Goal: Task Accomplishment & Management: Manage account settings

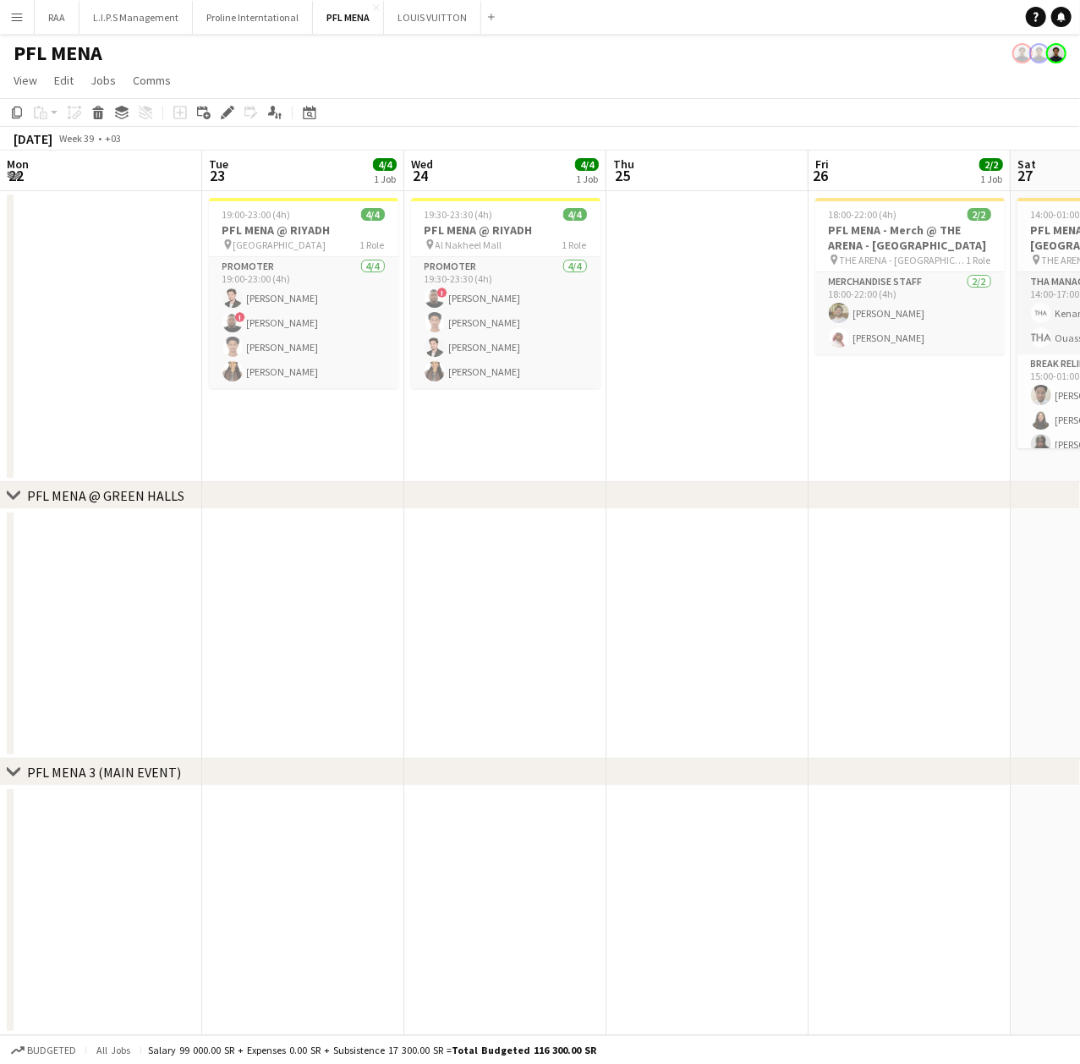
scroll to position [0, 461]
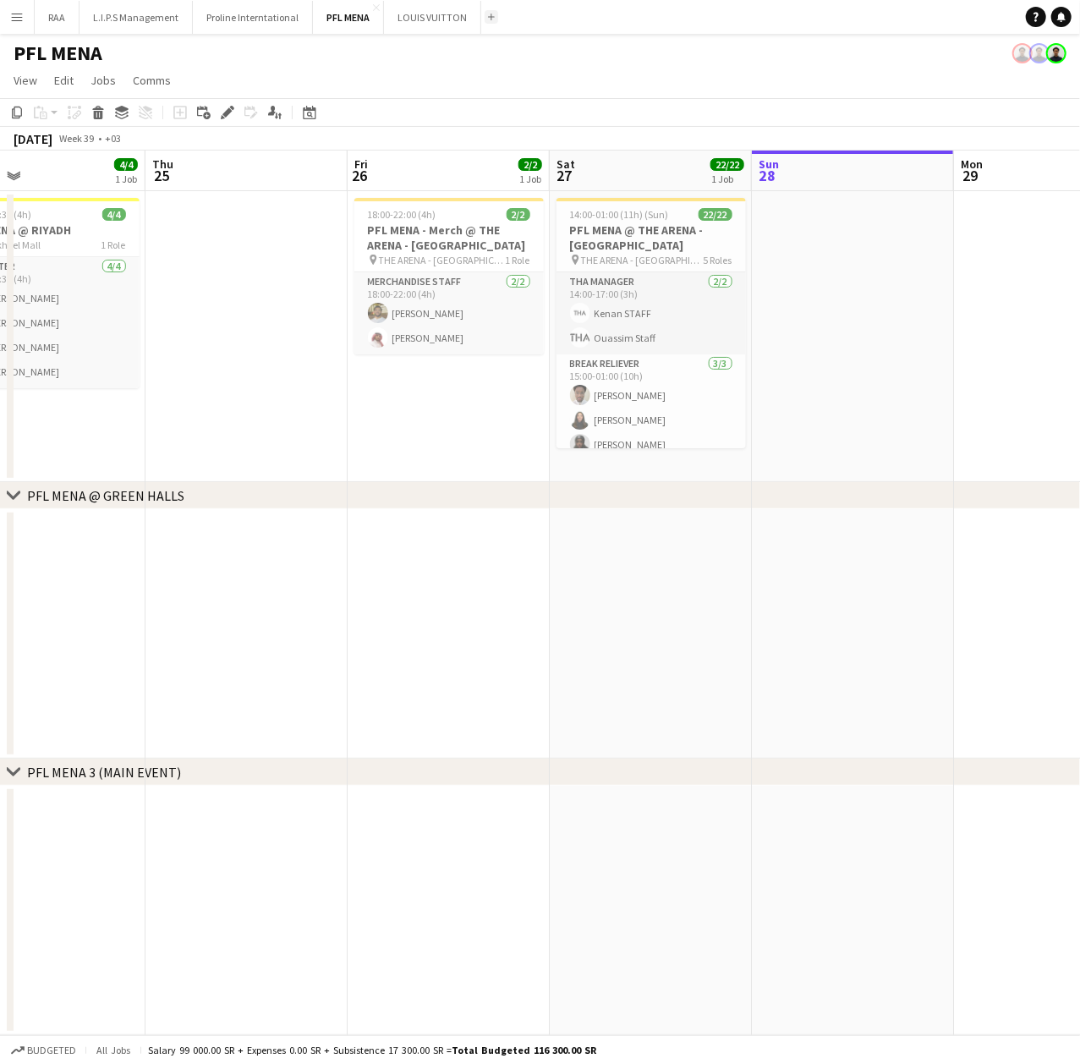
click at [485, 17] on button "Add" at bounding box center [492, 17] width 14 height 14
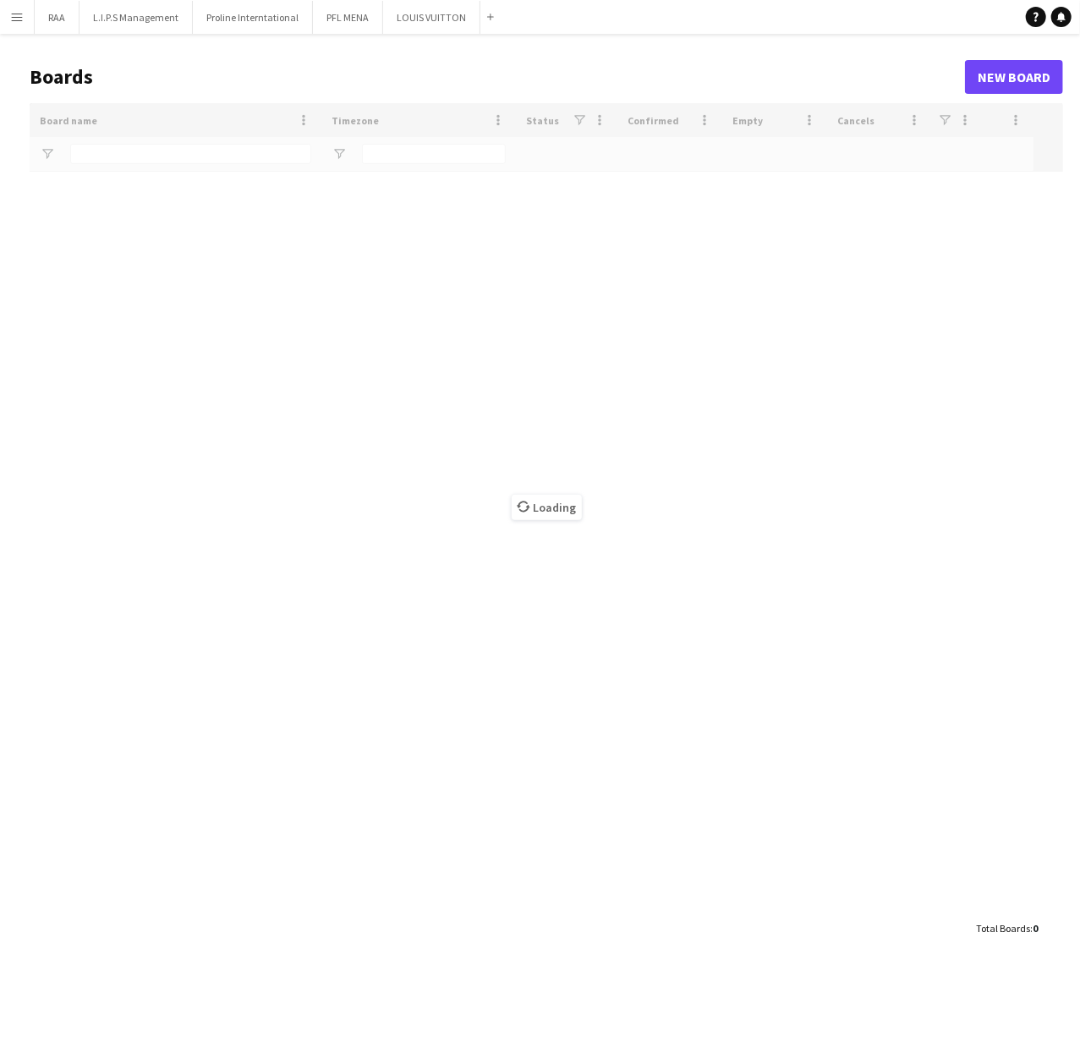
type input "*****"
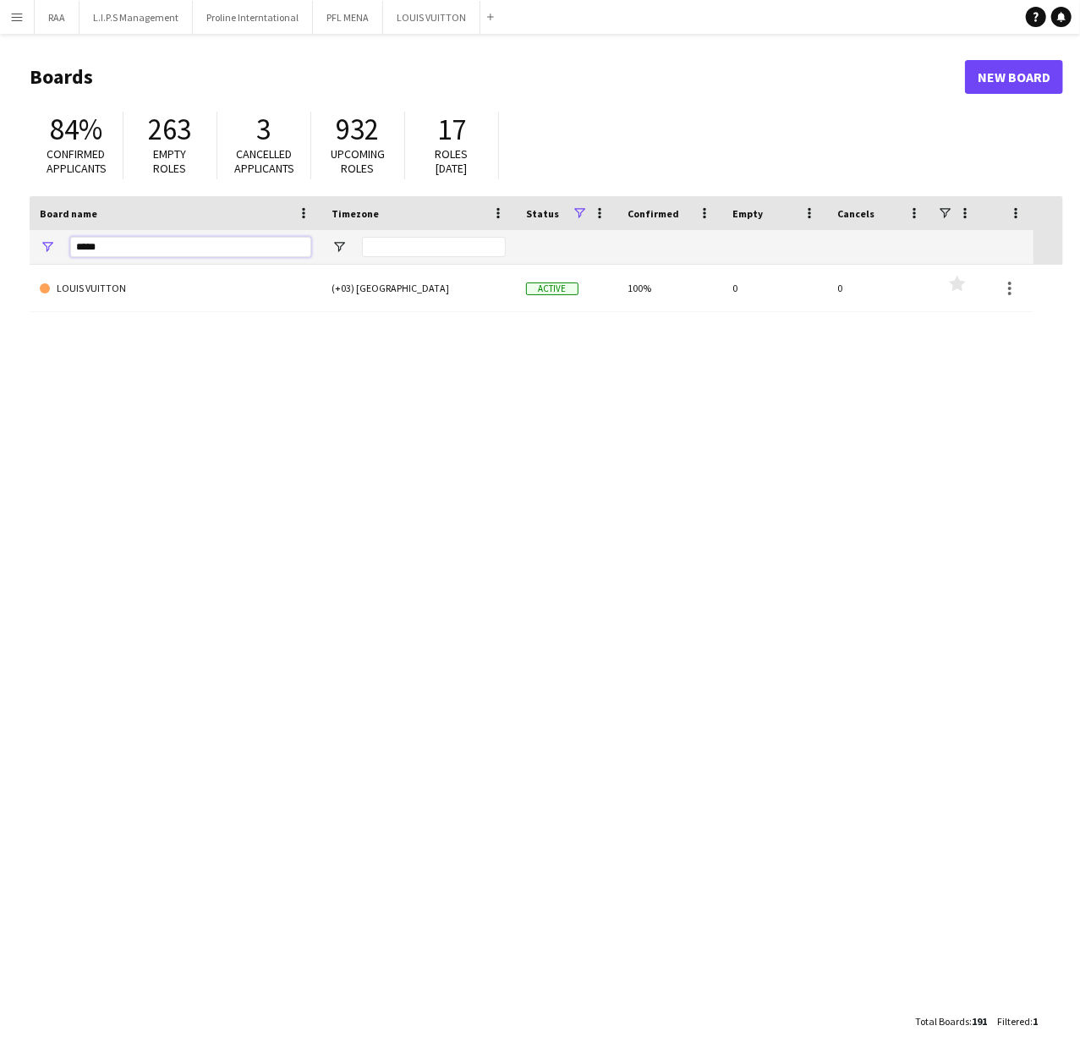
drag, startPoint x: 113, startPoint y: 254, endPoint x: -216, endPoint y: 254, distance: 328.9
click at [0, 254] on html "Menu Boards Boards Boards All jobs Status Workforce Workforce My Workforce Recr…" at bounding box center [540, 532] width 1080 height 1064
type input "******"
click at [136, 315] on div "SHELLS ADVERTISING (+03) [GEOGRAPHIC_DATA] Active 100% 0 0 Favourites" at bounding box center [546, 635] width 1033 height 740
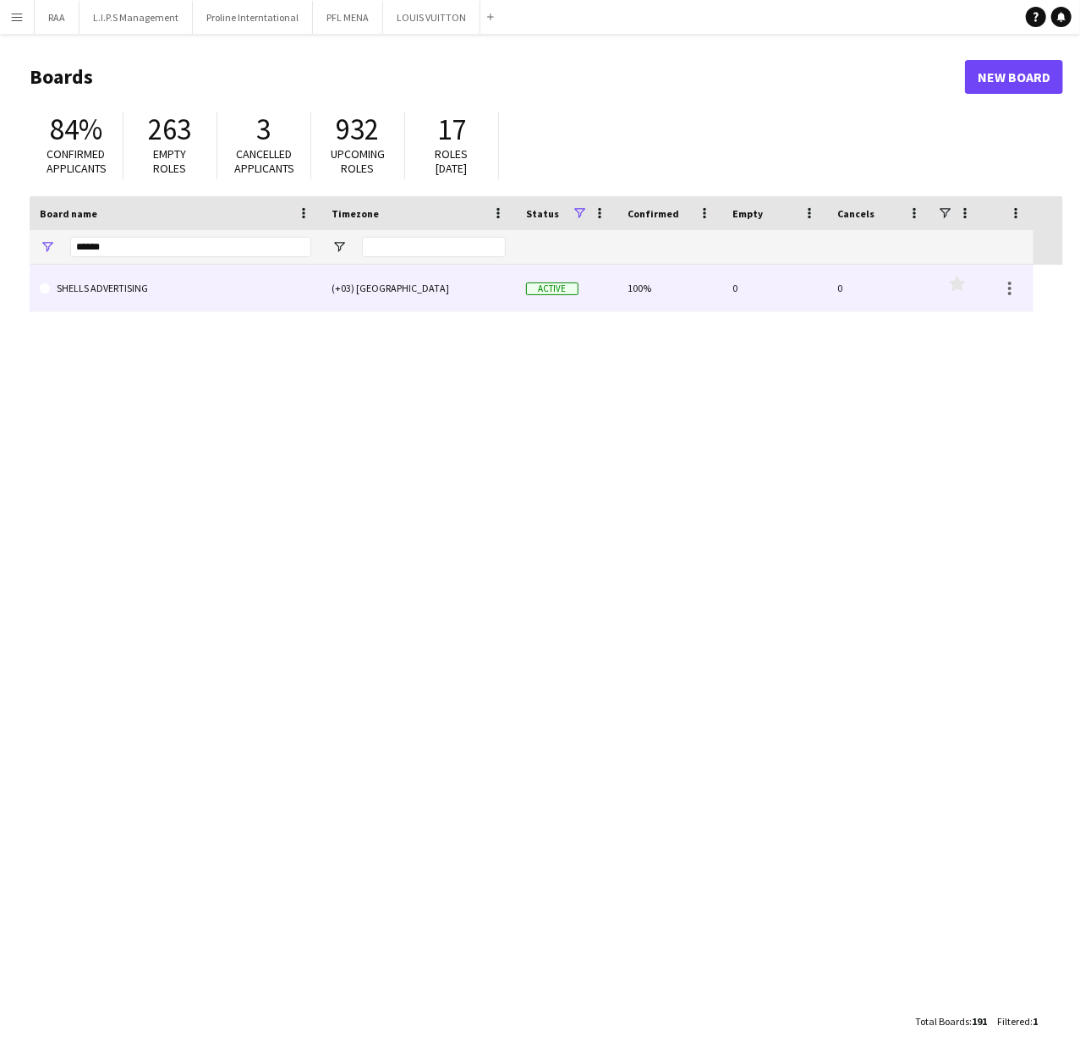
click at [136, 303] on link "SHELLS ADVERTISING" at bounding box center [175, 288] width 271 height 47
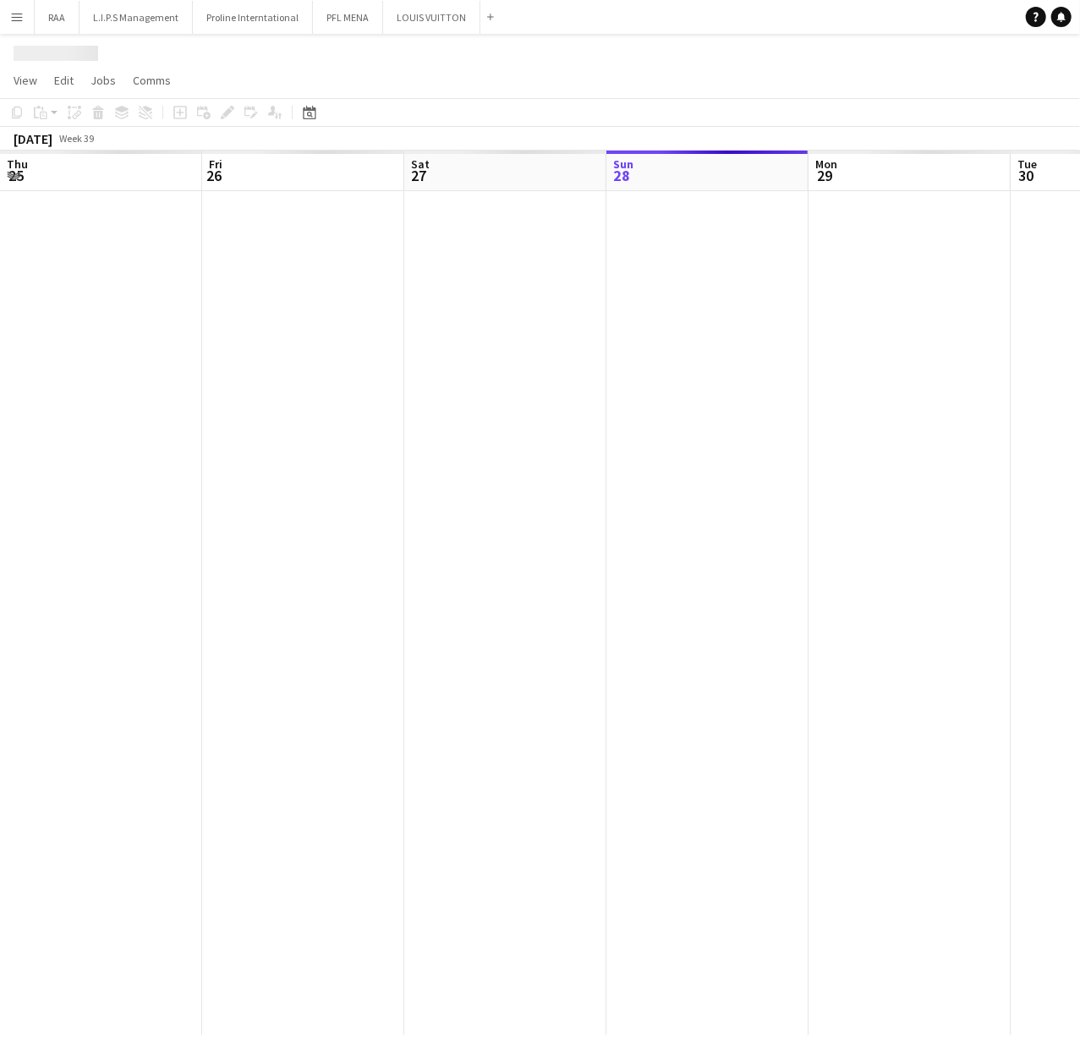
scroll to position [0, 404]
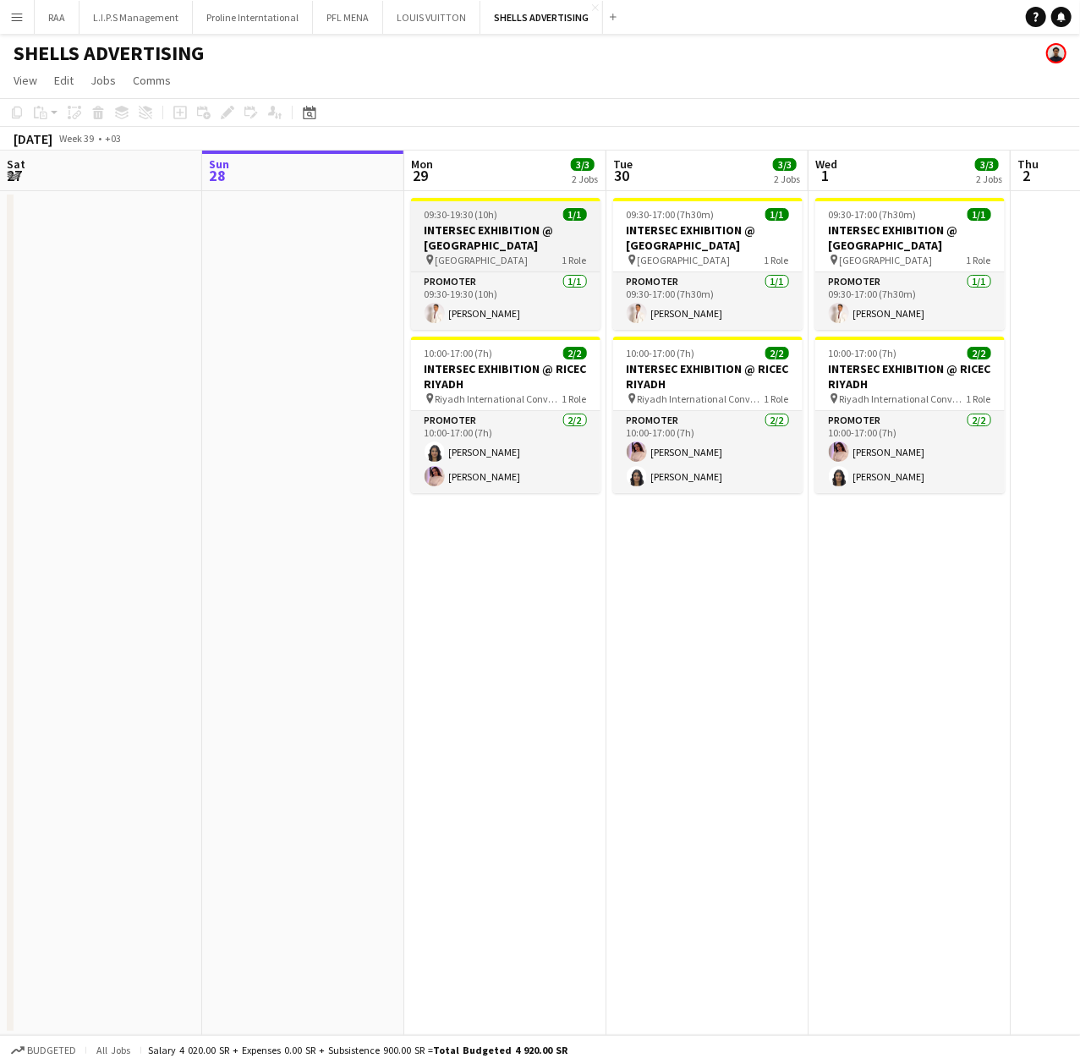
click at [489, 238] on h3 "INTERSEC EXHIBITION @ [GEOGRAPHIC_DATA]" at bounding box center [505, 237] width 189 height 30
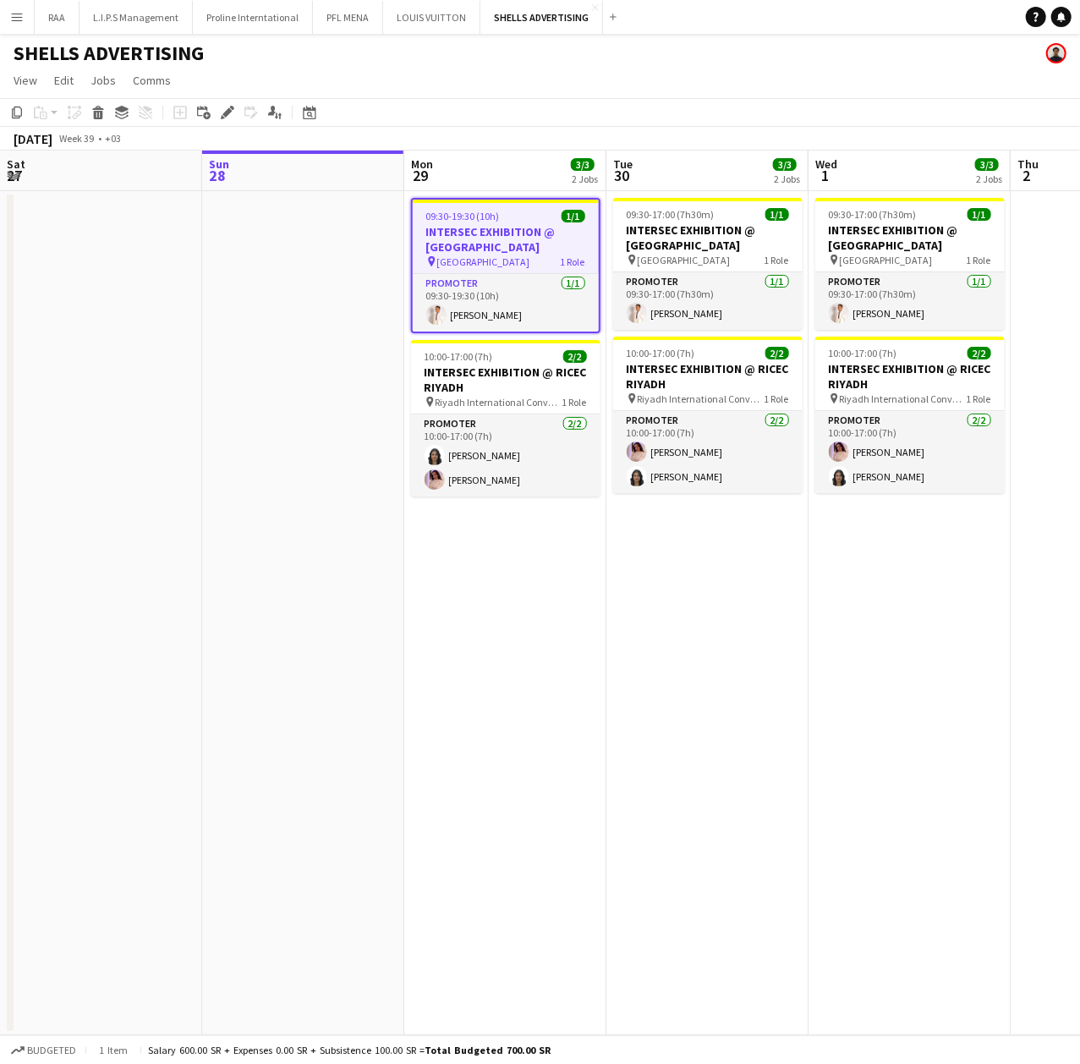
click at [224, 108] on icon "Edit" at bounding box center [228, 113] width 14 height 14
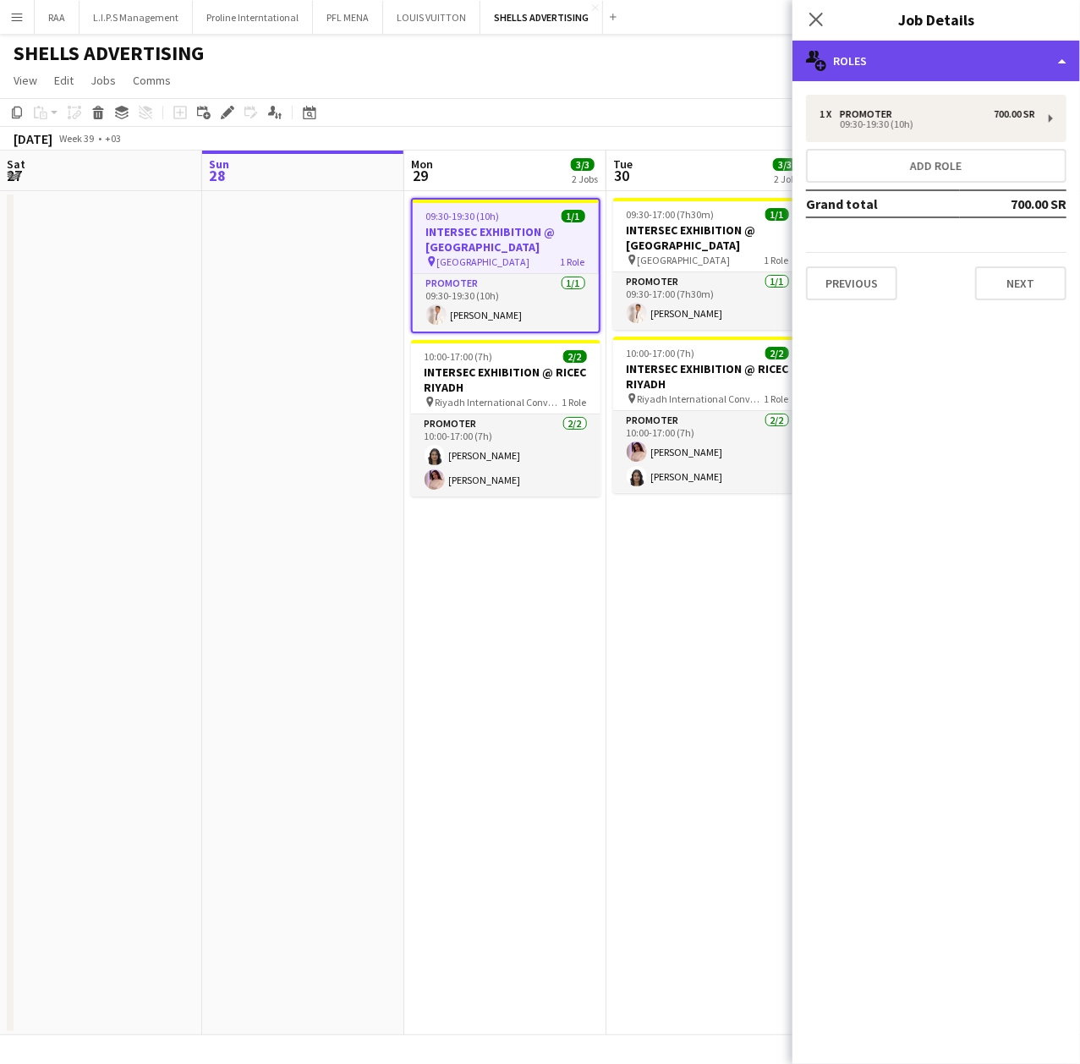
click at [932, 55] on div "multiple-users-add Roles" at bounding box center [935, 61] width 287 height 41
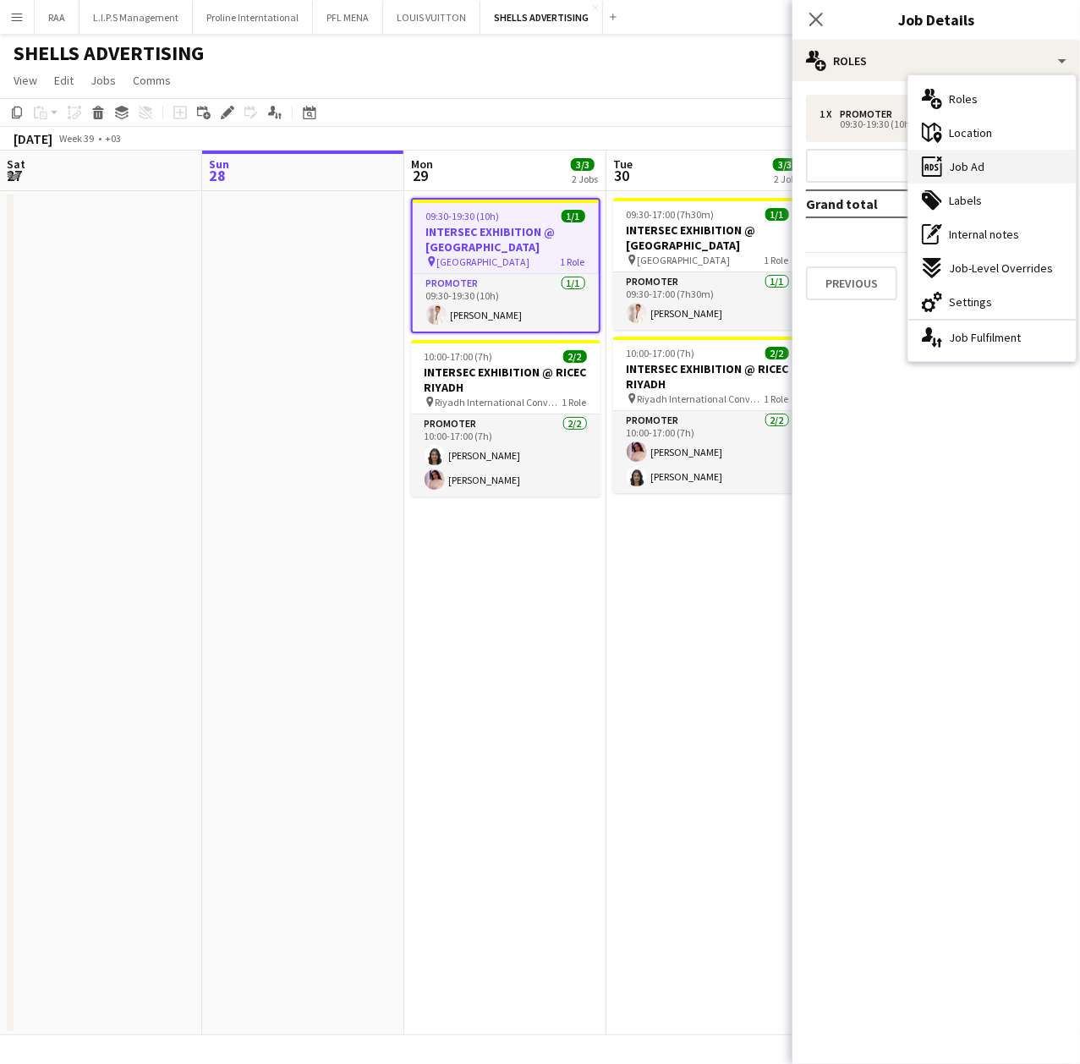
click at [972, 156] on div "ads-window Job Ad" at bounding box center [991, 167] width 167 height 34
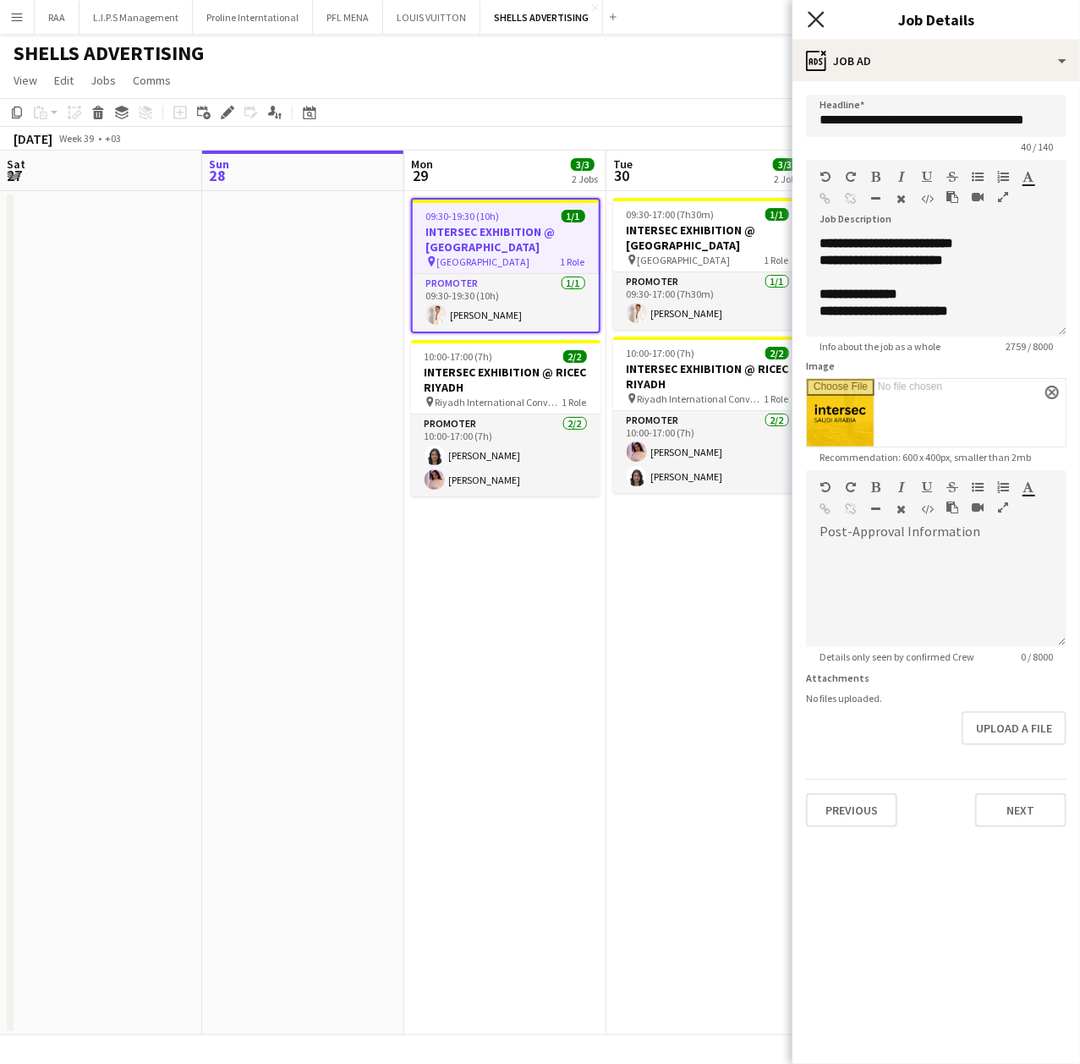
click at [817, 20] on icon at bounding box center [816, 19] width 16 height 16
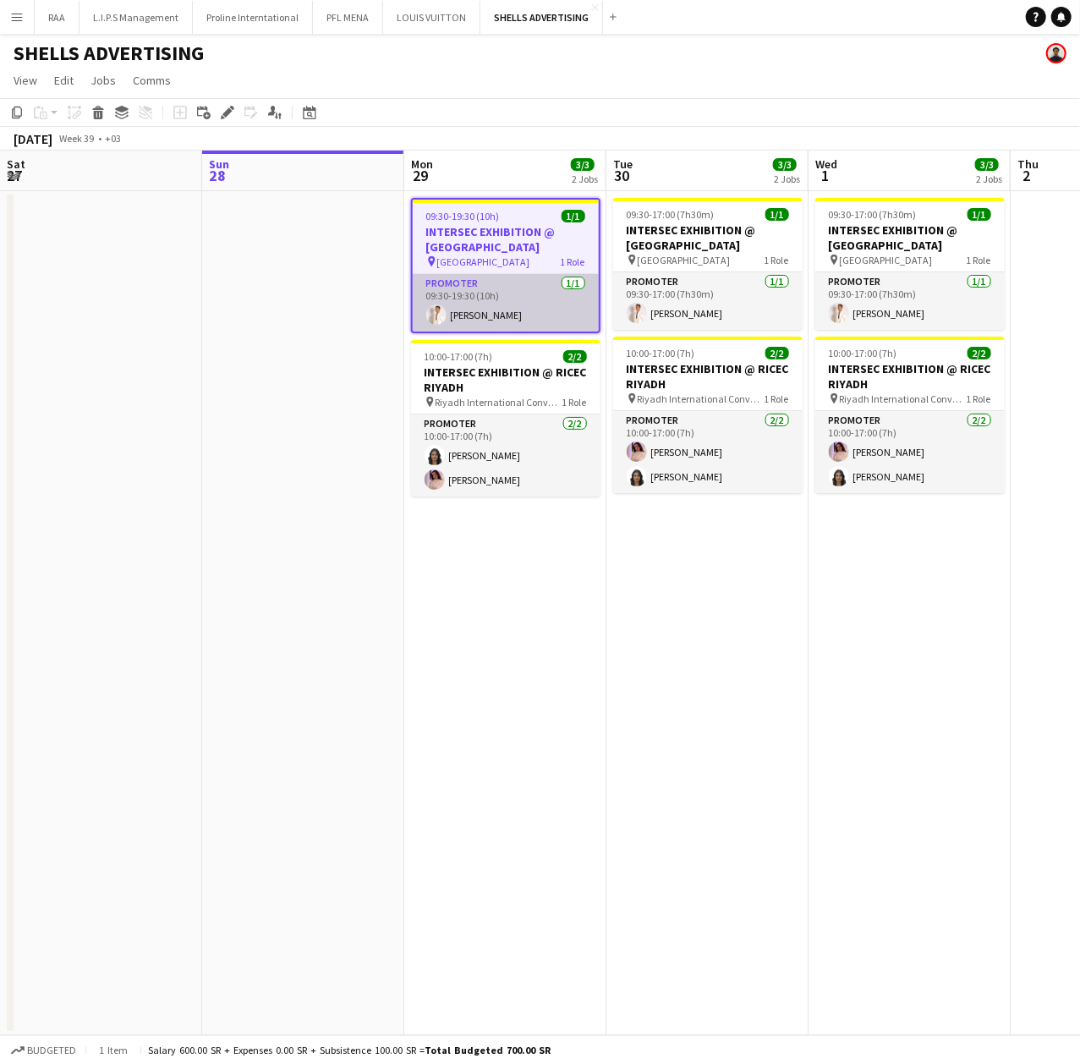
click at [482, 286] on app-card-role "Promoter [DATE] 09:30-19:30 (10h) [PERSON_NAME]" at bounding box center [506, 302] width 186 height 57
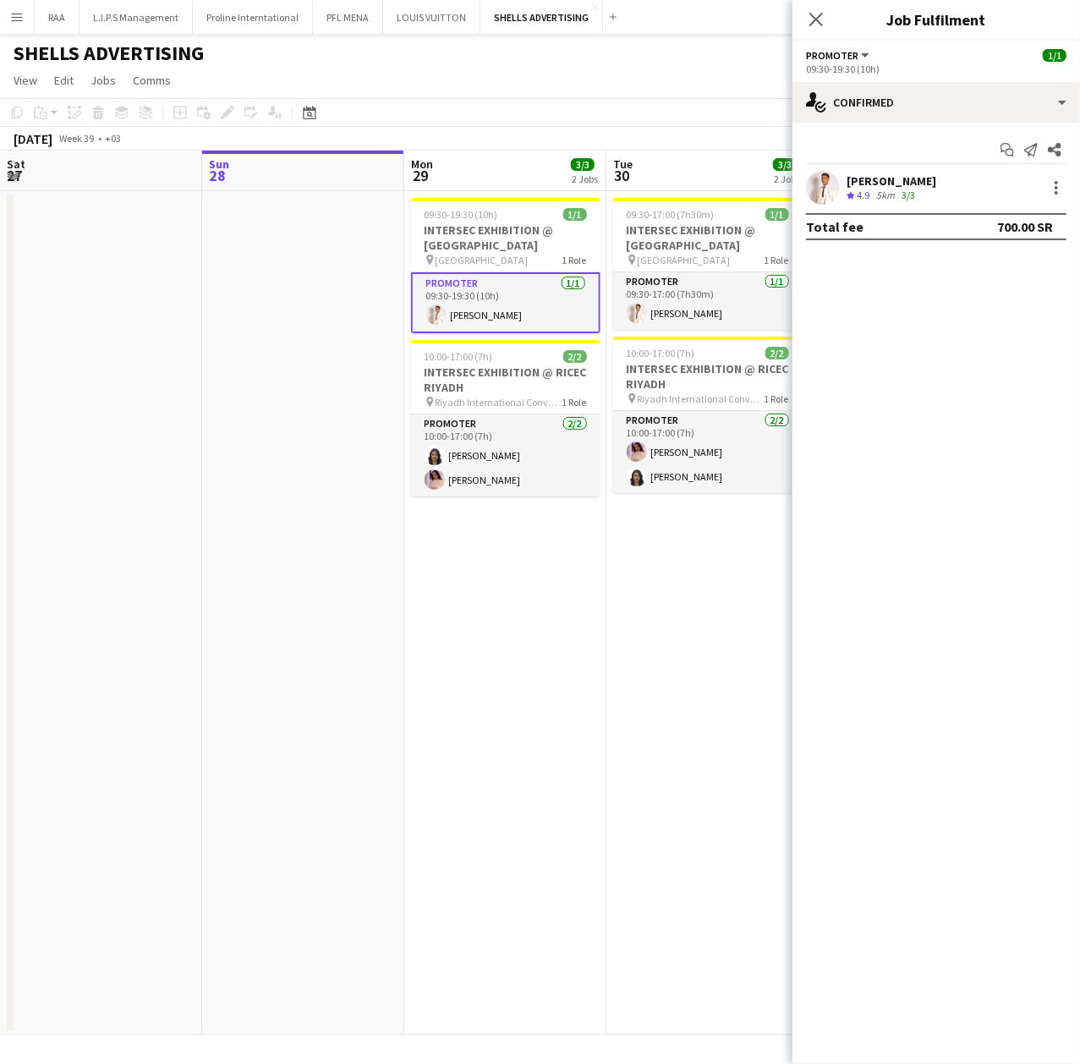
click at [887, 193] on div "5km" at bounding box center [885, 196] width 25 height 14
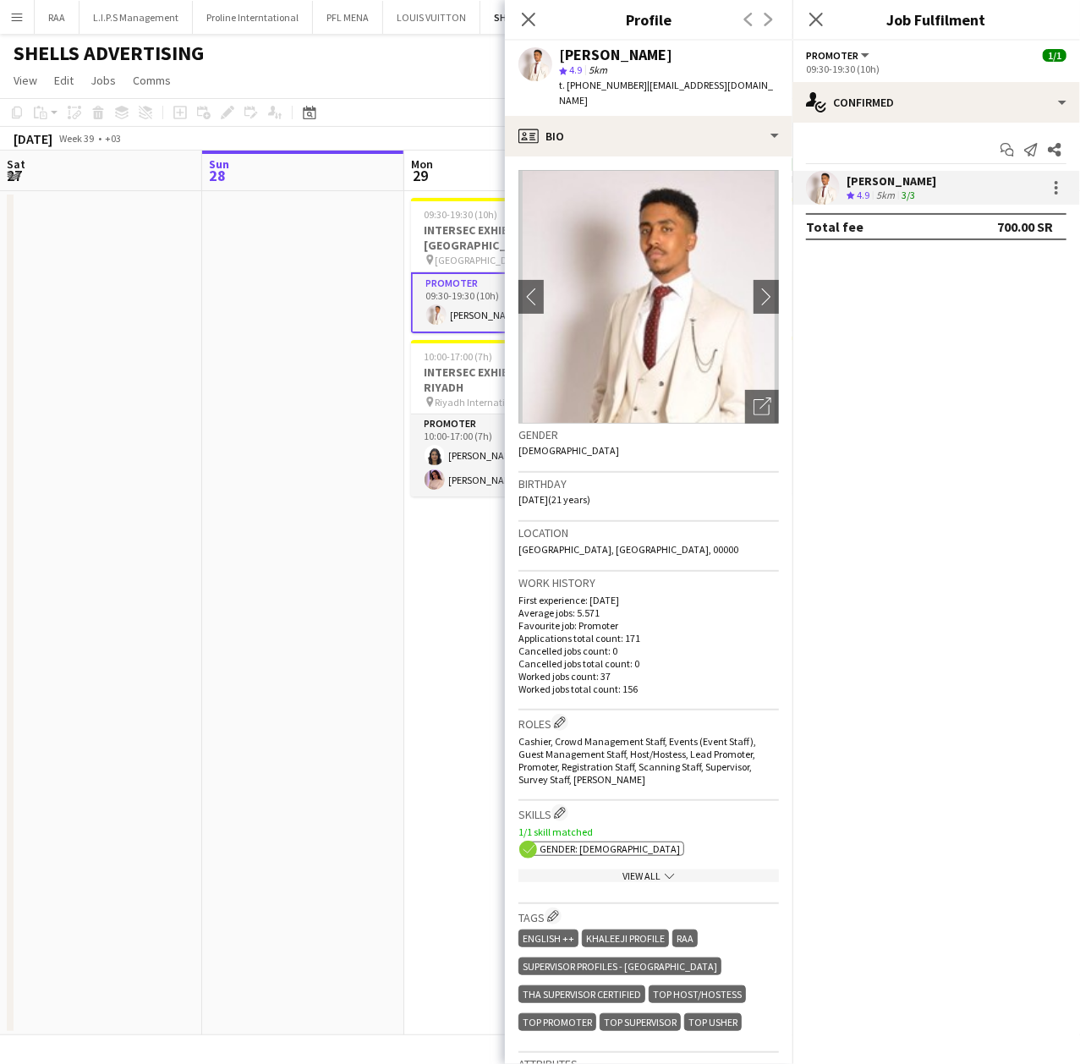
drag, startPoint x: 746, startPoint y: 86, endPoint x: 641, endPoint y: 86, distance: 104.8
click at [641, 86] on div "[PERSON_NAME] star 4.9 5km t. [PHONE_NUMBER] | [EMAIL_ADDRESS][DOMAIN_NAME]" at bounding box center [648, 78] width 287 height 75
copy span "[EMAIL_ADDRESS][DOMAIN_NAME]"
drag, startPoint x: 587, startPoint y: 81, endPoint x: 631, endPoint y: 82, distance: 44.0
click at [631, 82] on span "t. [PHONE_NUMBER]" at bounding box center [603, 85] width 88 height 13
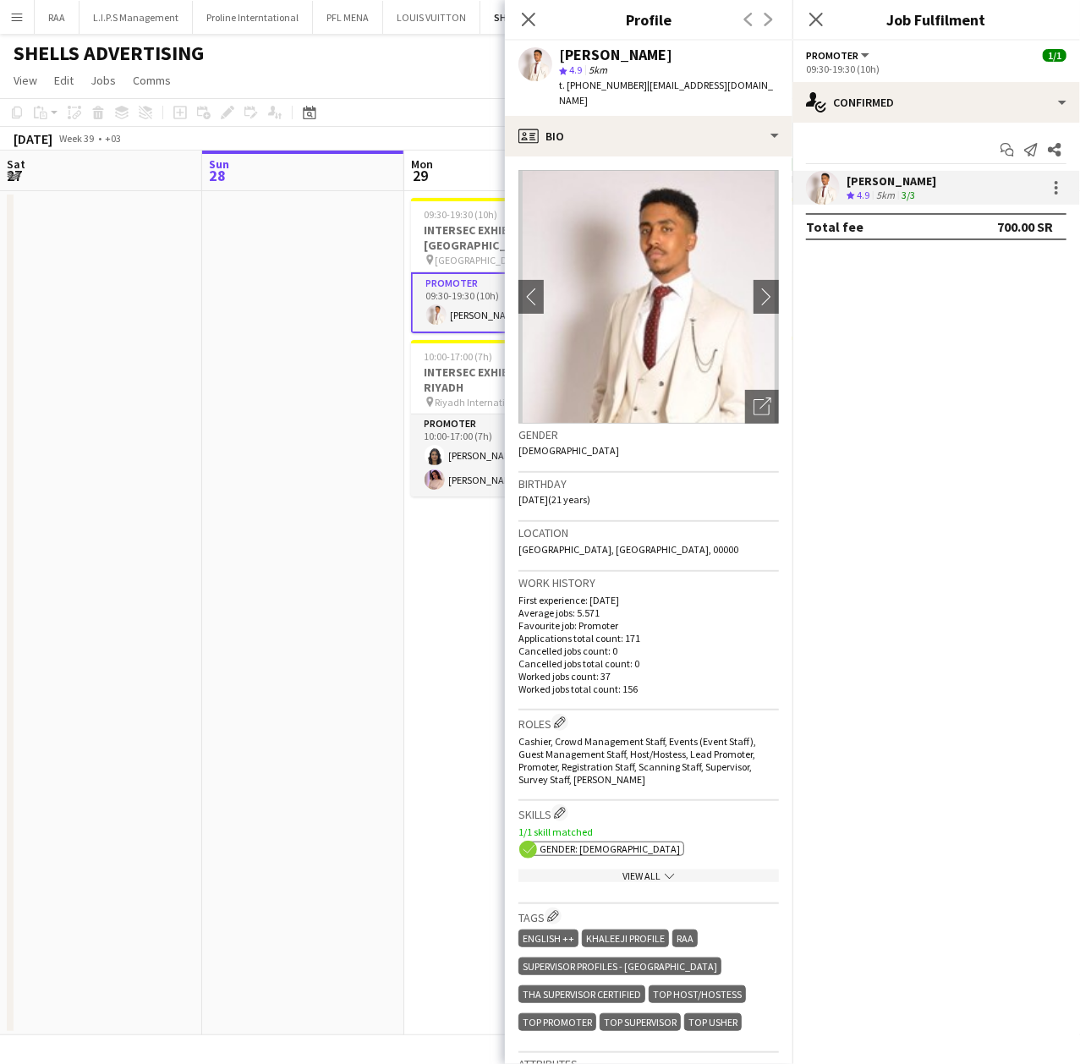
copy span "576728761"
click at [474, 457] on app-card-role "Promoter [DATE] 10:00-17:00 (7h) [PERSON_NAME] [PERSON_NAME]" at bounding box center [505, 455] width 189 height 82
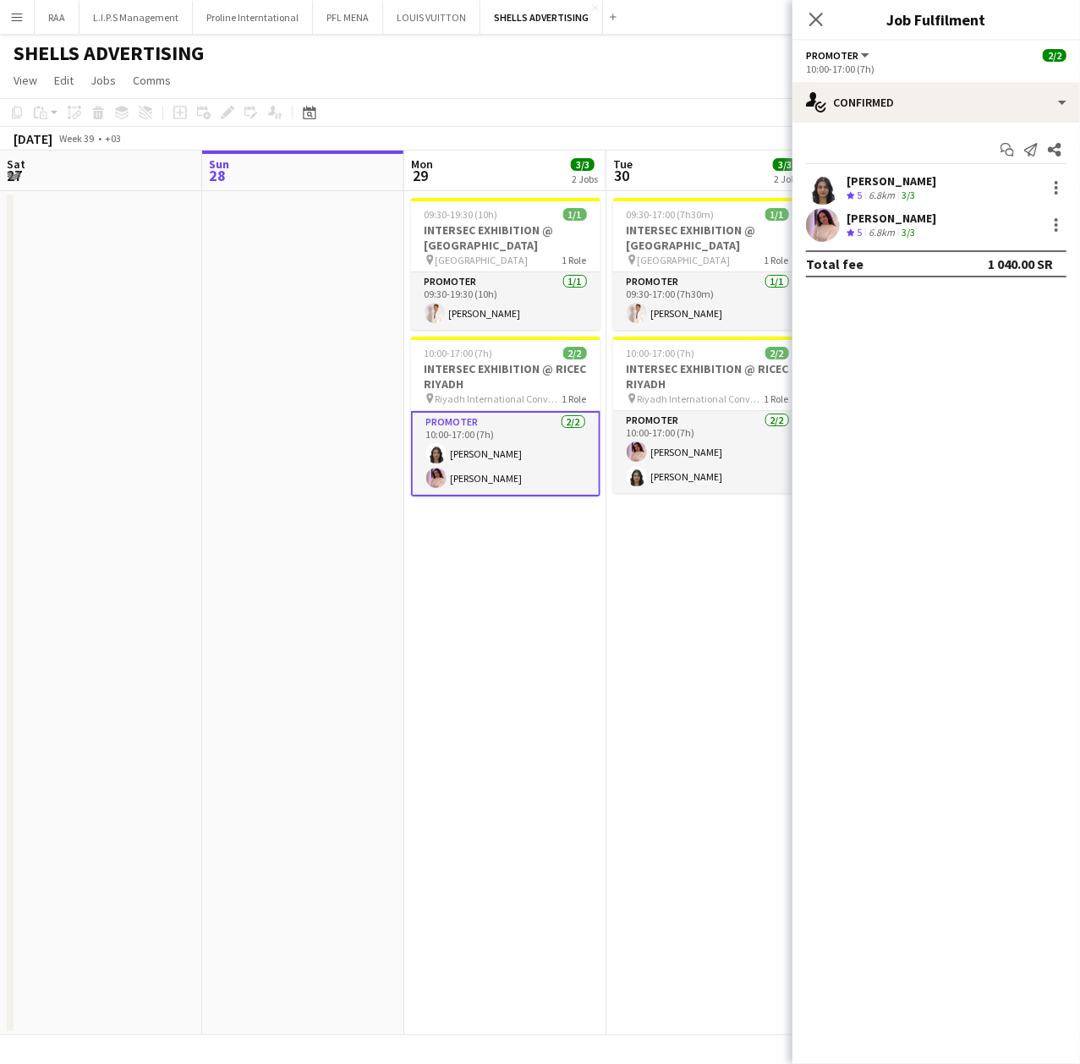
click at [884, 174] on div "[PERSON_NAME]" at bounding box center [891, 180] width 90 height 15
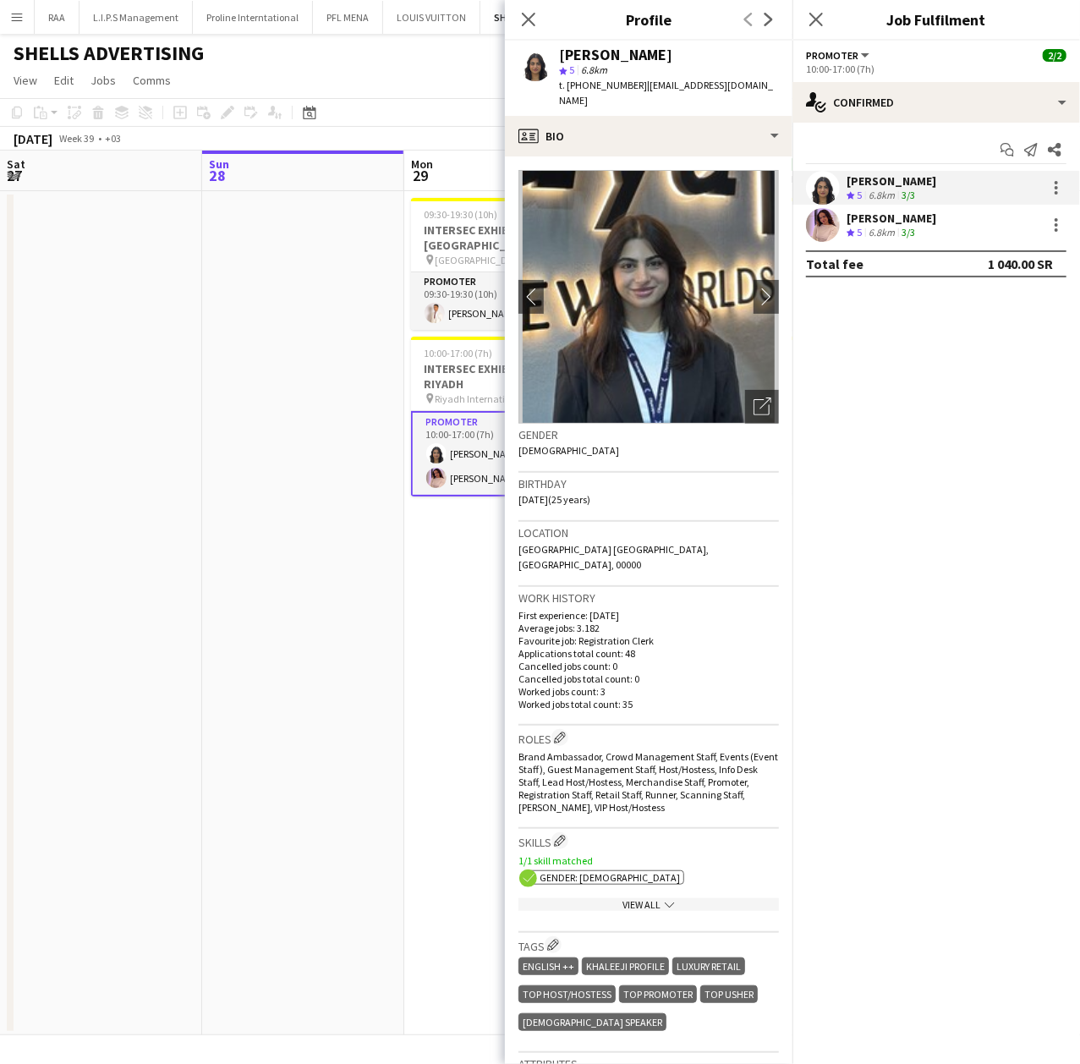
drag, startPoint x: 737, startPoint y: 85, endPoint x: 639, endPoint y: 83, distance: 98.1
click at [639, 83] on span "| [EMAIL_ADDRESS][DOMAIN_NAME]" at bounding box center [666, 93] width 214 height 28
copy span "[EMAIL_ADDRESS][DOMAIN_NAME]"
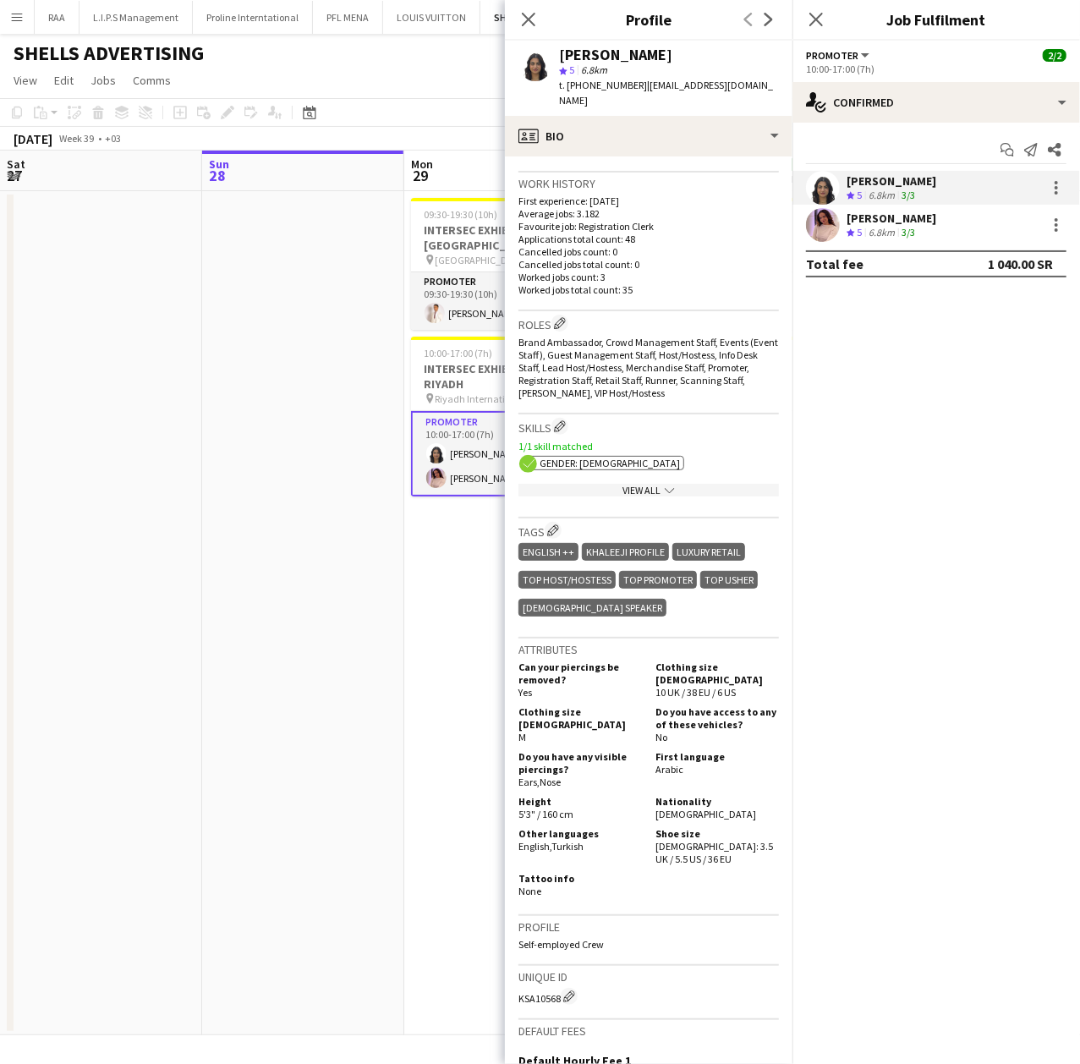
scroll to position [451, 0]
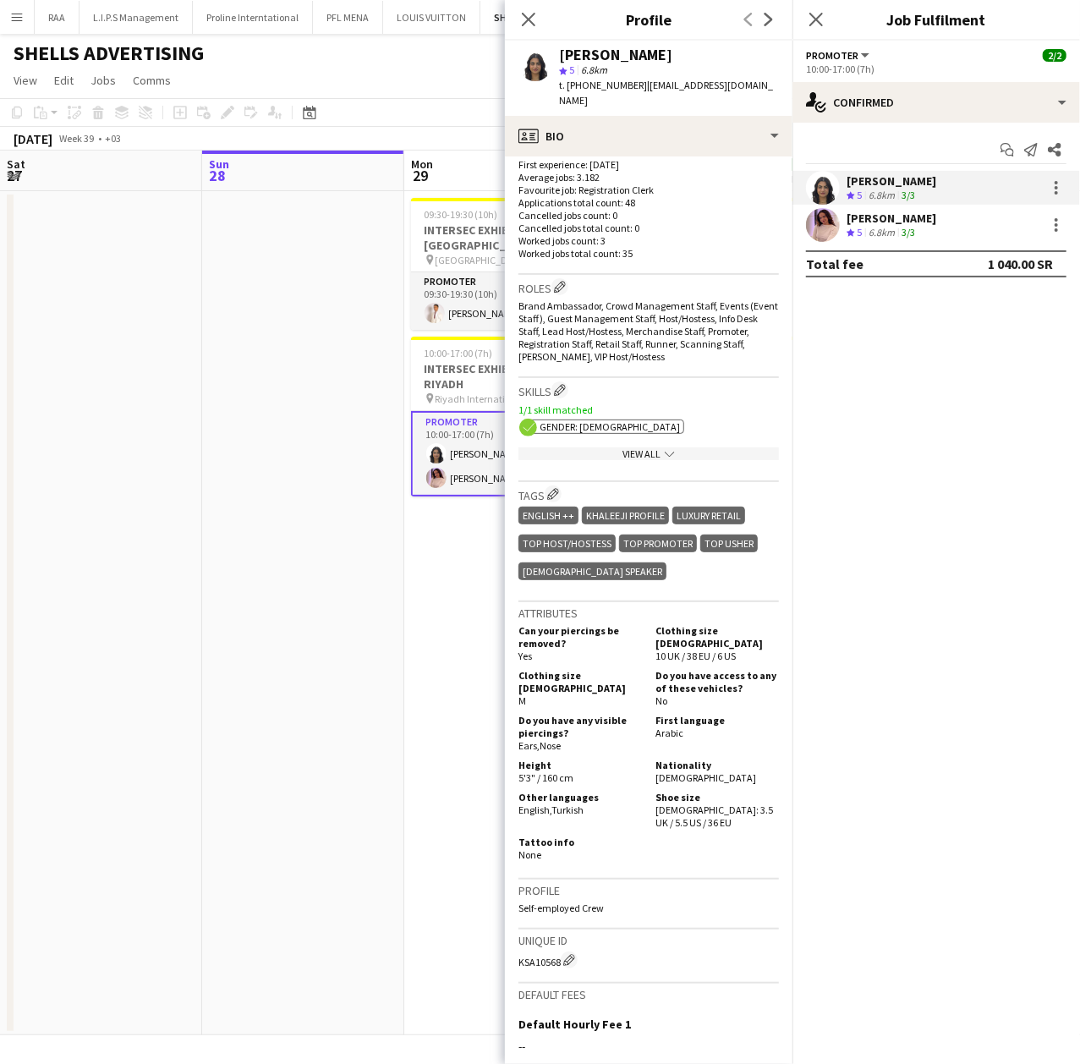
click at [630, 447] on div "View All chevron-down" at bounding box center [648, 453] width 260 height 13
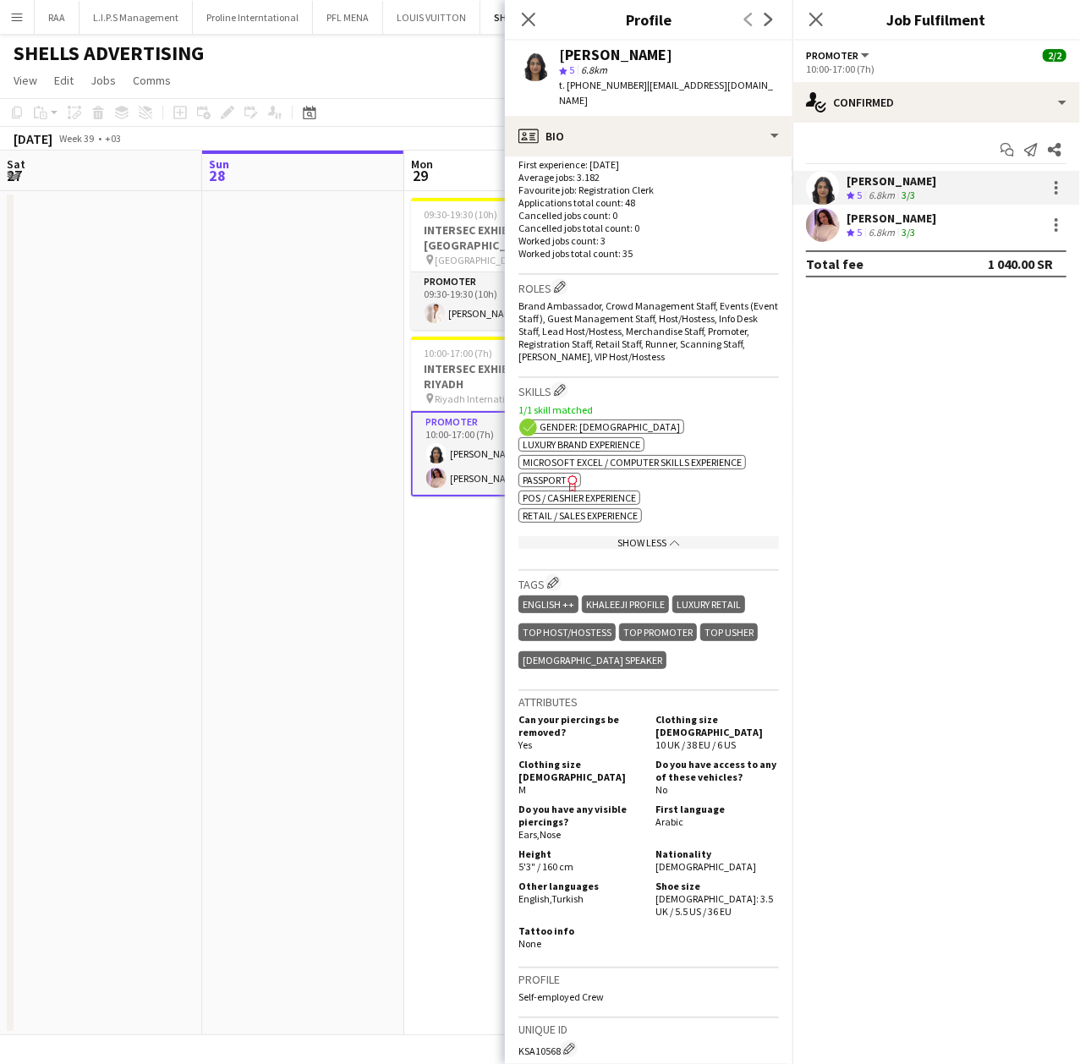
click at [566, 474] on icon "Freelancer has uploaded a photo validation of skill. Click to see" at bounding box center [573, 483] width 18 height 18
click at [589, 85] on span "t. [PHONE_NUMBER]" at bounding box center [603, 85] width 88 height 13
drag, startPoint x: 587, startPoint y: 85, endPoint x: 632, endPoint y: 83, distance: 45.7
click at [632, 83] on span "t. [PHONE_NUMBER]" at bounding box center [603, 85] width 88 height 13
copy span "567629751"
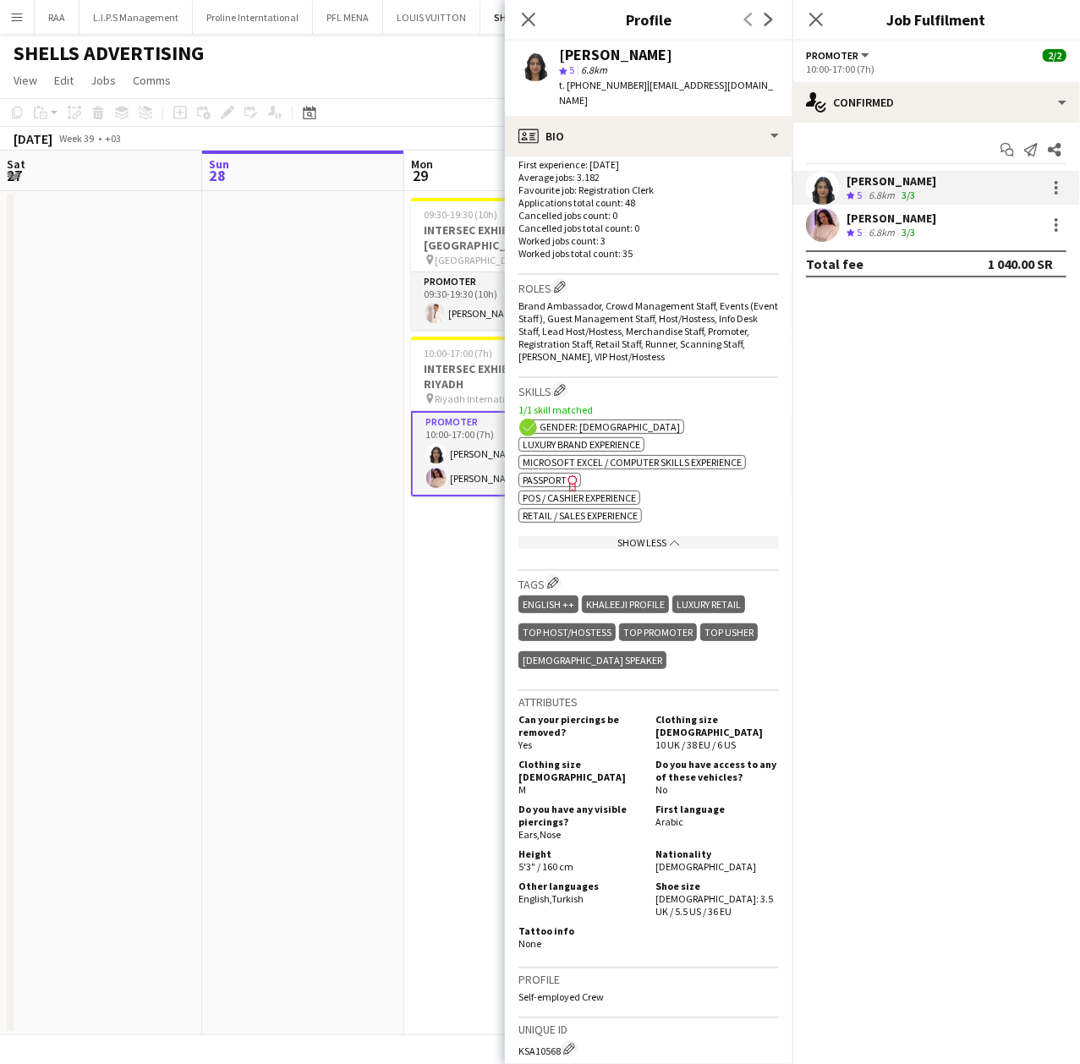
click at [888, 231] on div "6.8km" at bounding box center [881, 233] width 33 height 14
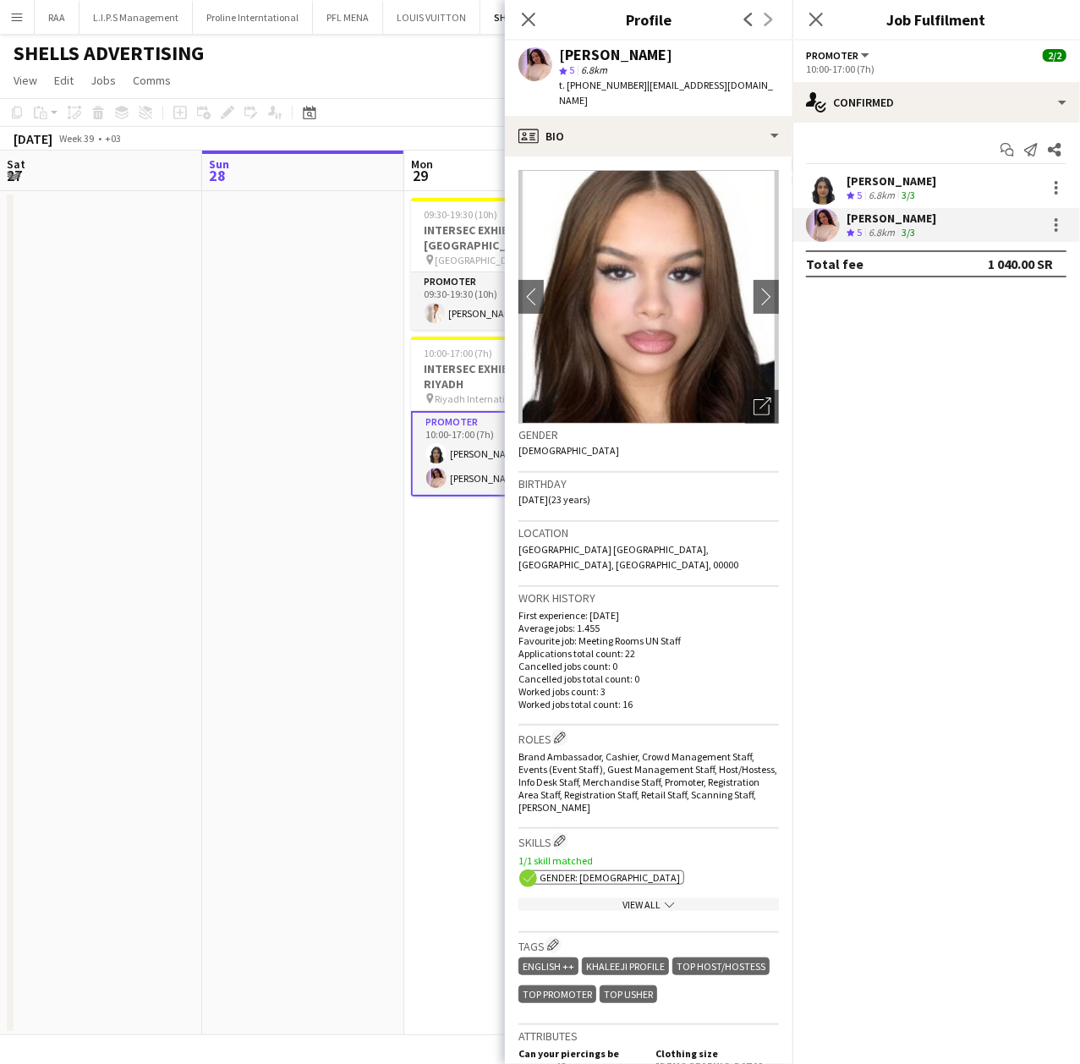
drag, startPoint x: 755, startPoint y: 88, endPoint x: 639, endPoint y: 96, distance: 116.1
click at [639, 96] on div "[PERSON_NAME] star 5 6.8km t. [PHONE_NUMBER] | [EMAIL_ADDRESS][DOMAIN_NAME]" at bounding box center [648, 78] width 287 height 75
copy span "[EMAIL_ADDRESS][DOMAIN_NAME]"
drag, startPoint x: 585, startPoint y: 85, endPoint x: 631, endPoint y: 85, distance: 45.7
click at [631, 85] on span "t. [PHONE_NUMBER]" at bounding box center [603, 85] width 88 height 13
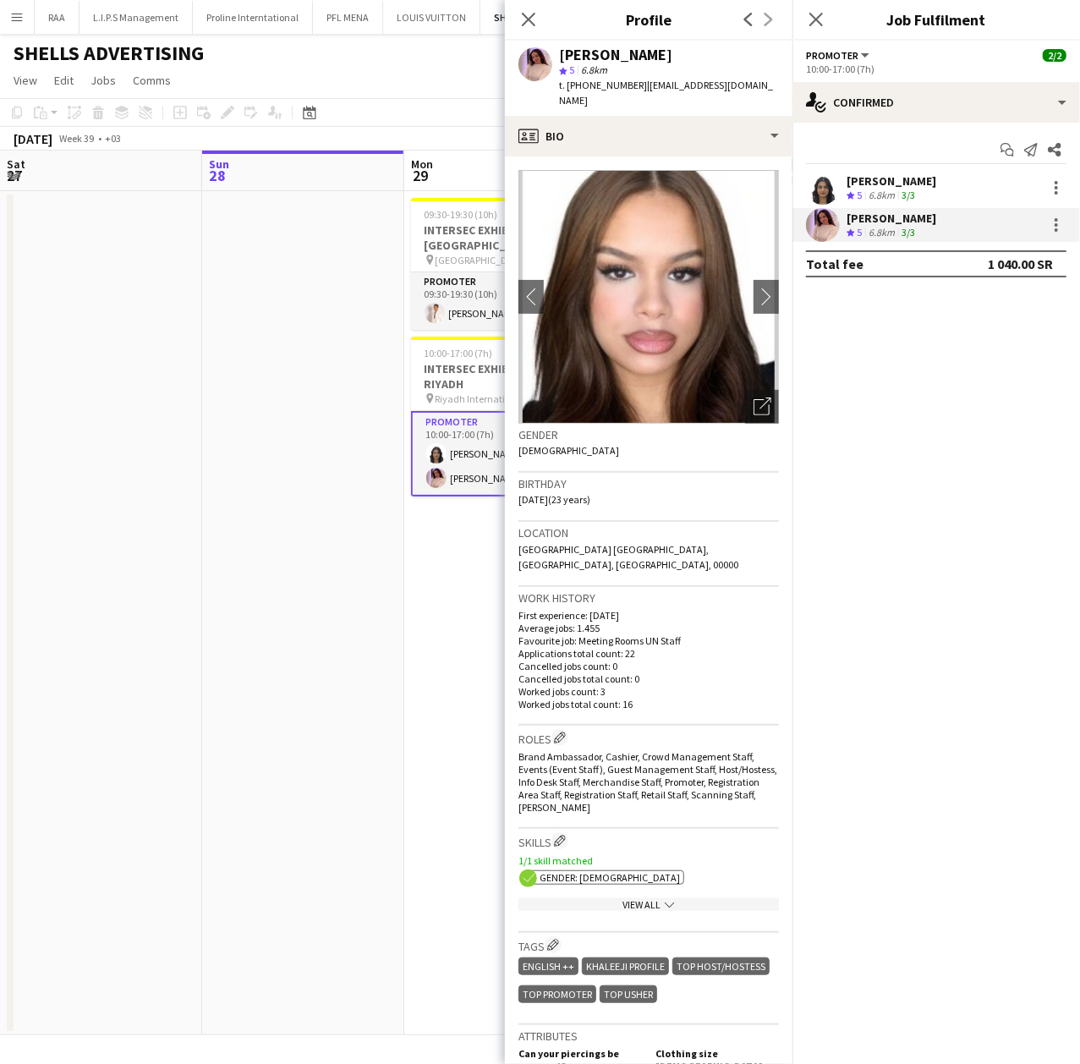
copy span "563971361"
click at [644, 898] on div "View All chevron-down" at bounding box center [648, 904] width 260 height 13
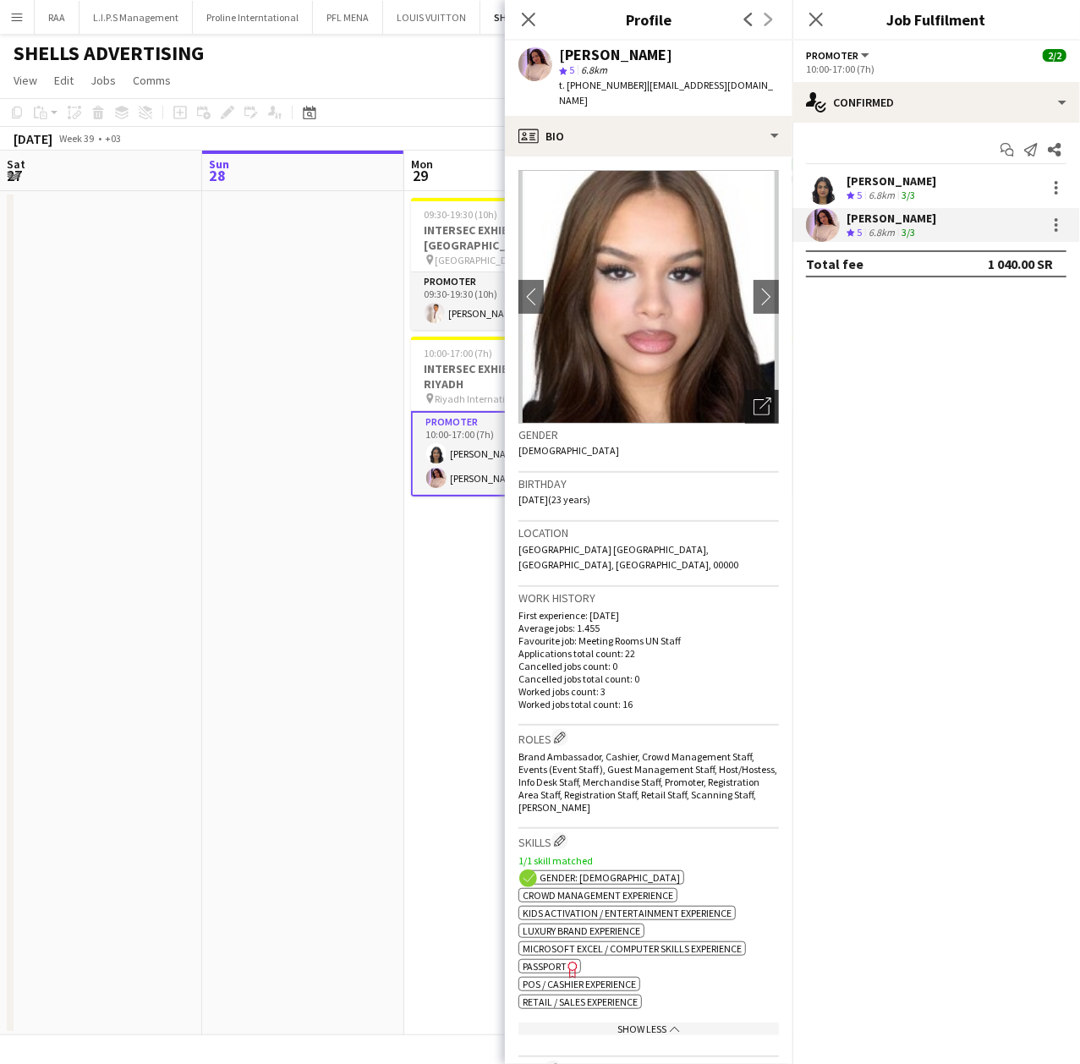
click at [759, 397] on icon at bounding box center [765, 403] width 12 height 12
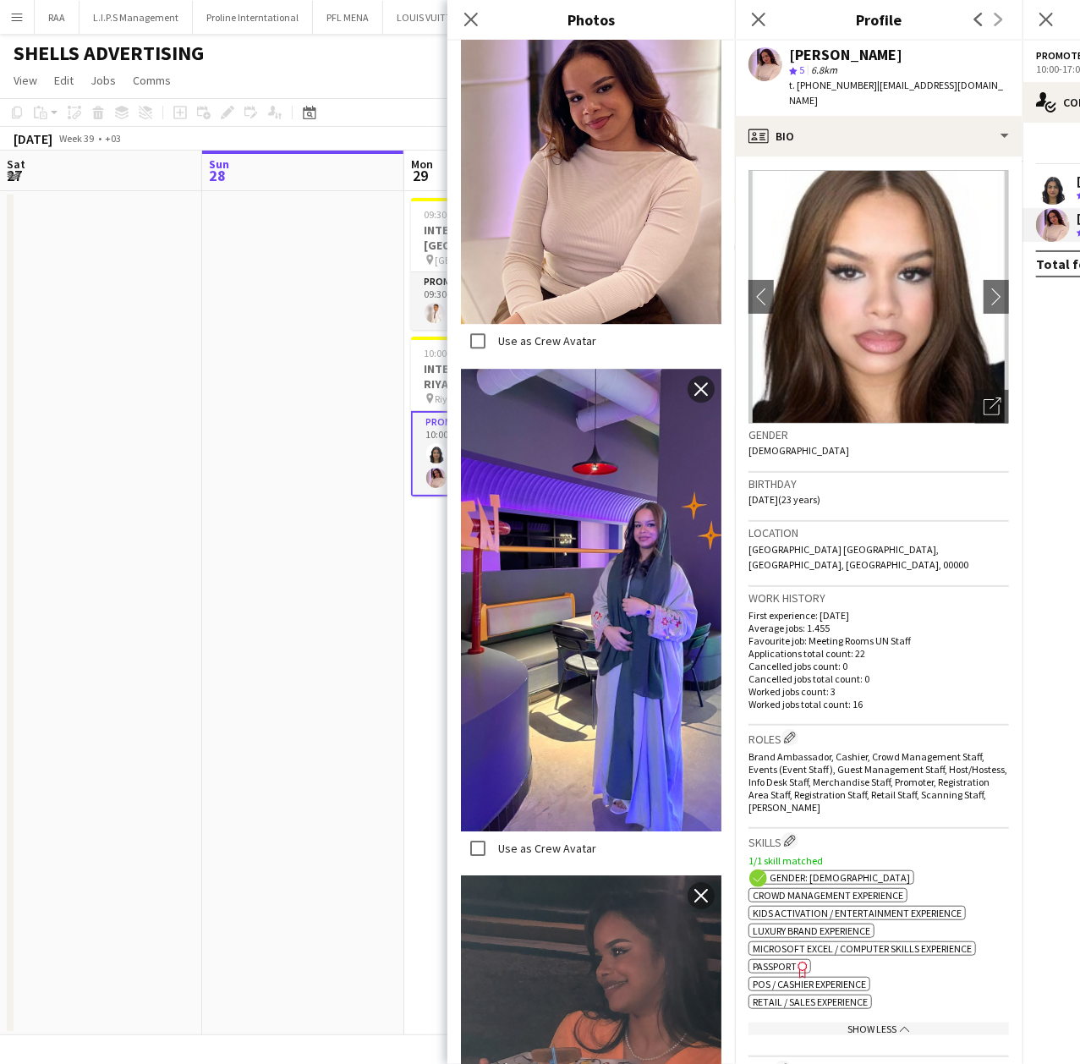
scroll to position [2285, 0]
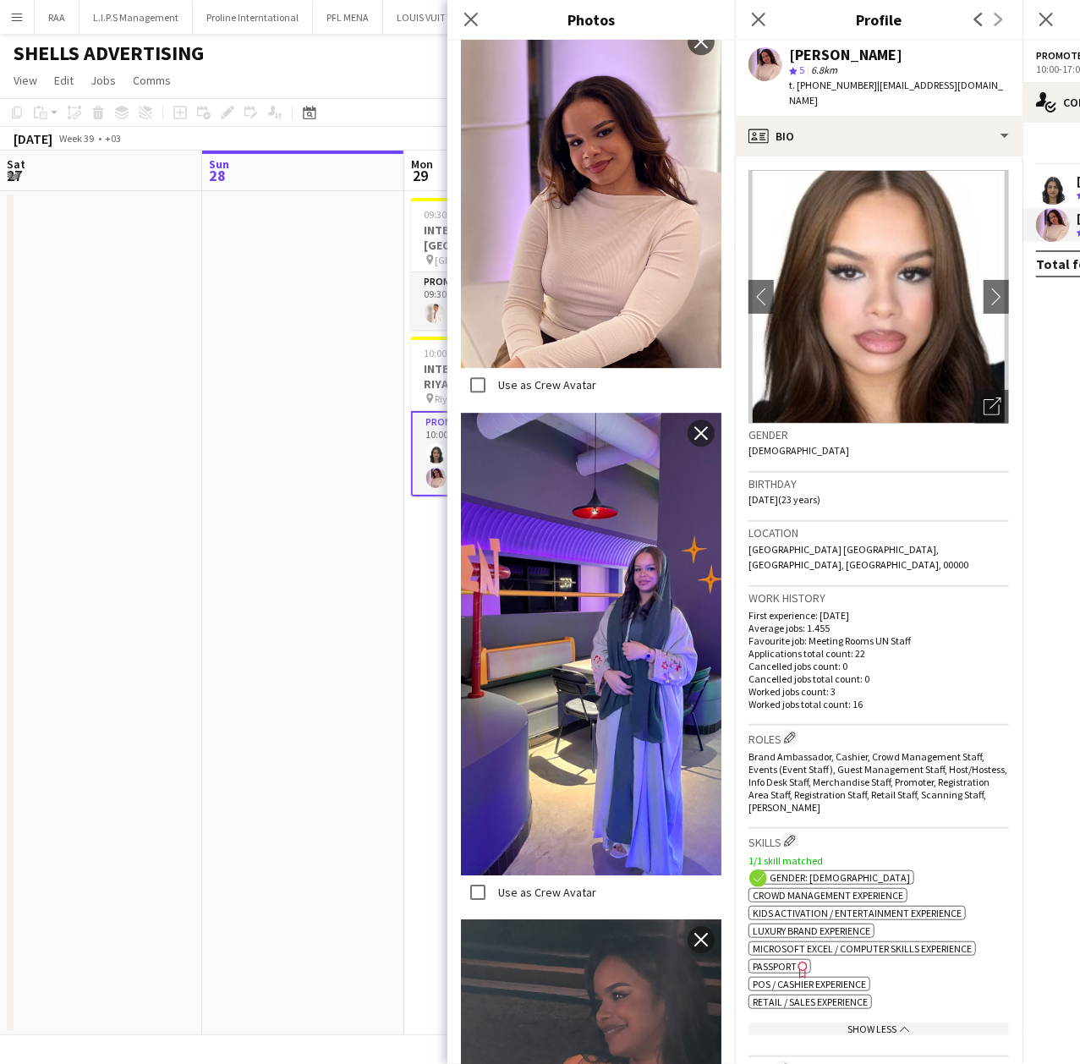
click at [939, 590] on h3 "Work history" at bounding box center [878, 597] width 260 height 15
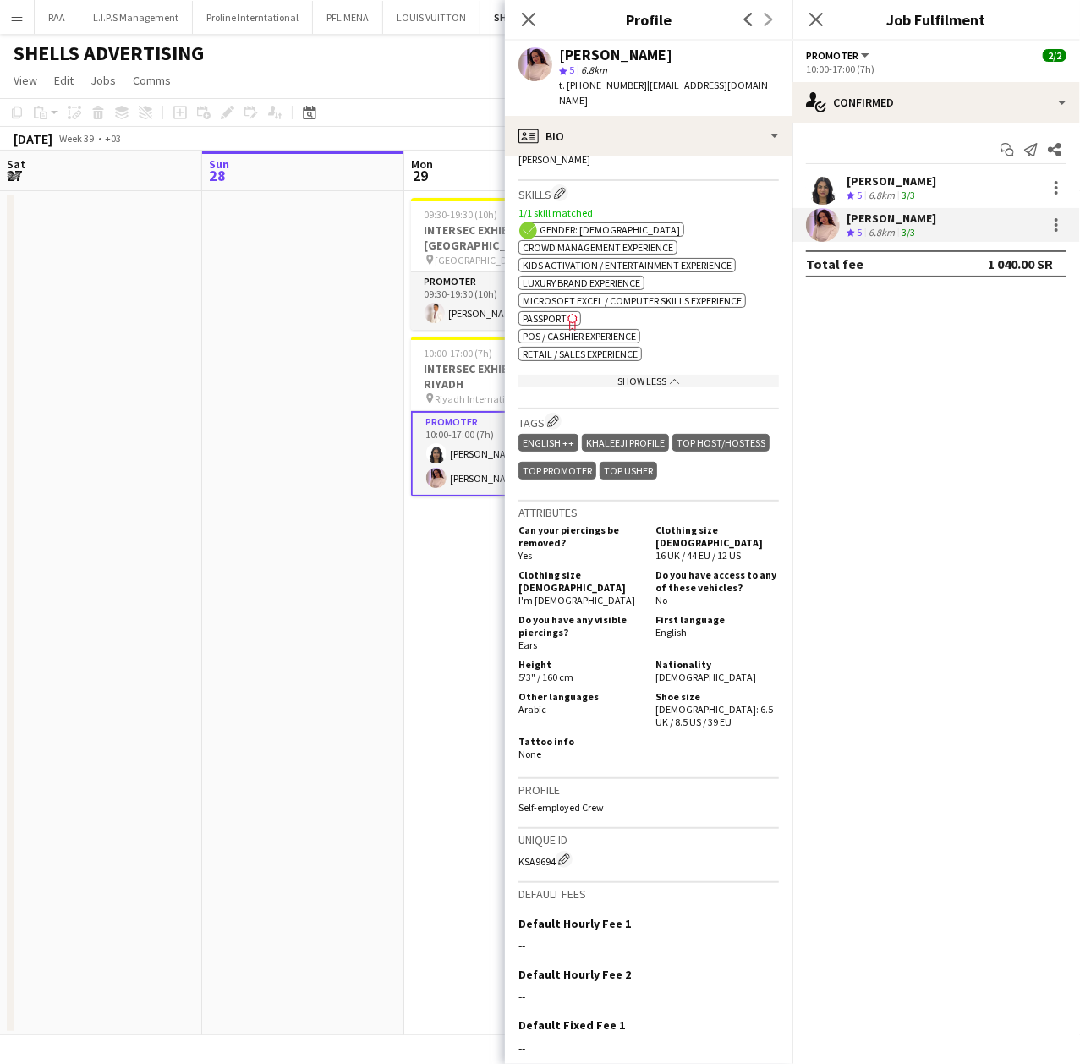
scroll to position [0, 0]
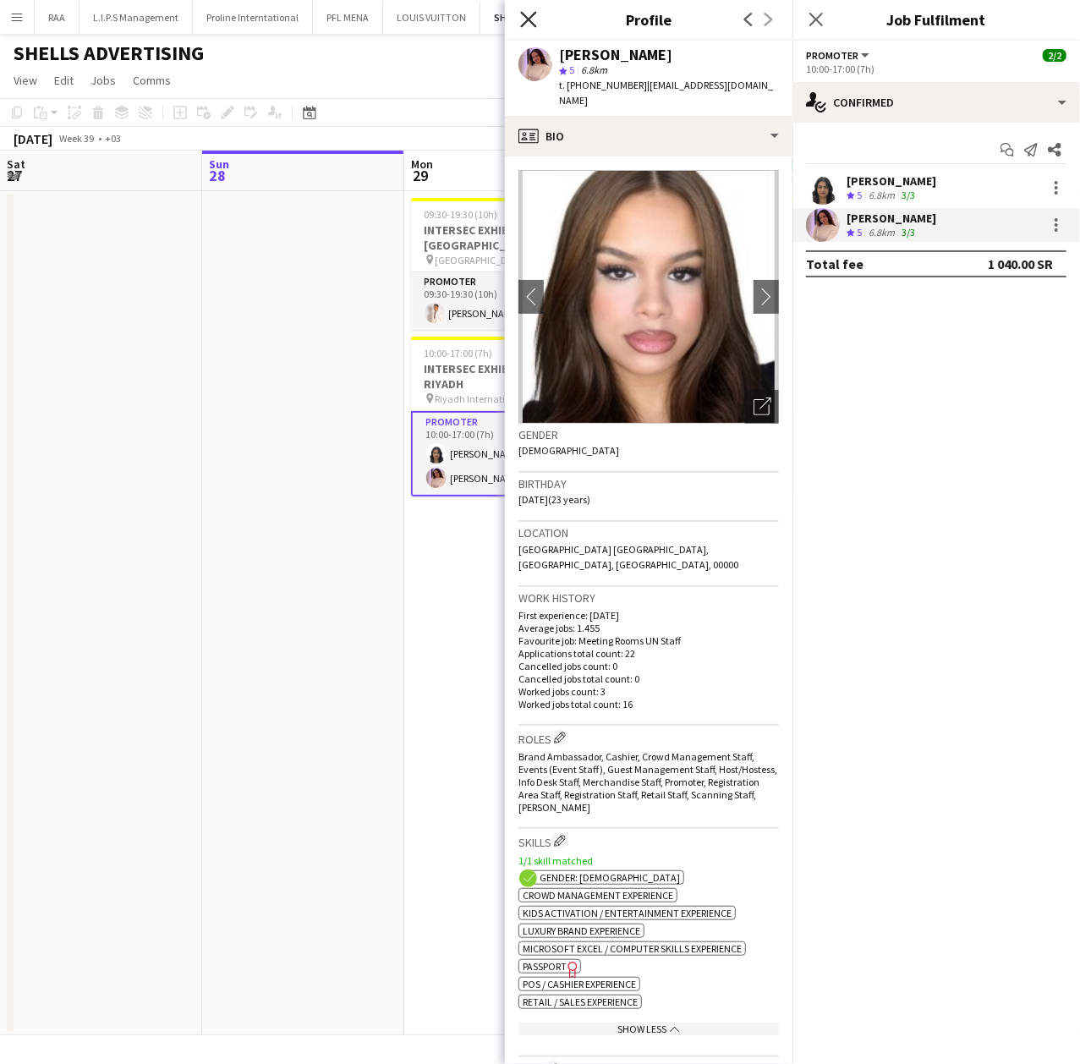
click at [531, 19] on icon at bounding box center [528, 19] width 16 height 16
